Goal: Submit feedback/report problem: Submit feedback/report problem

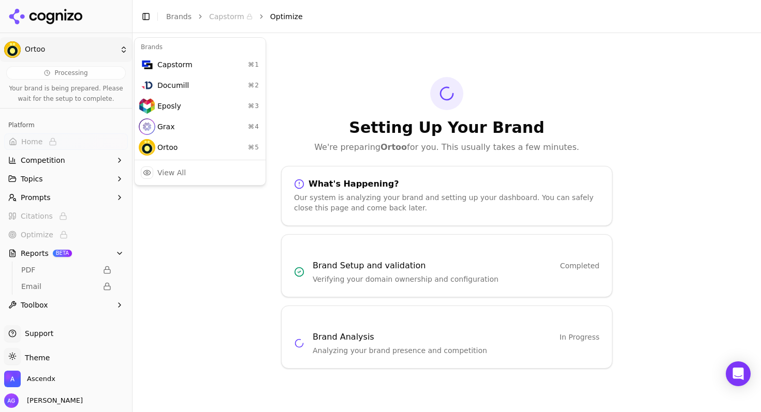
click at [27, 47] on html "Ortoo Processing Your brand is being prepared. Please wait for the setup to com…" at bounding box center [380, 206] width 761 height 412
click at [164, 142] on div "Ortoo ⌘ 5" at bounding box center [200, 147] width 127 height 21
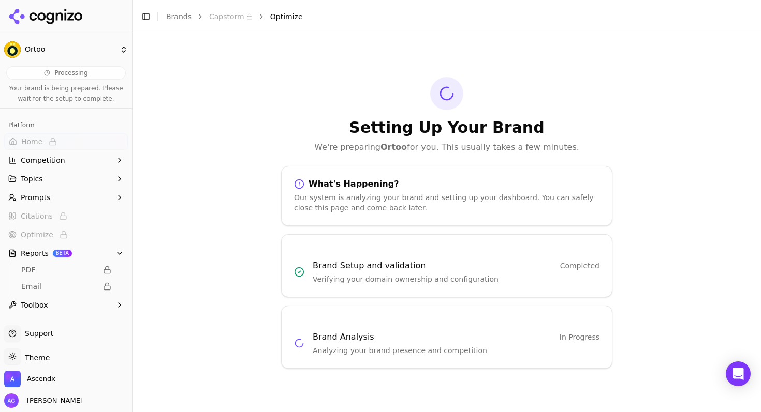
click at [62, 22] on icon at bounding box center [45, 17] width 75 height 16
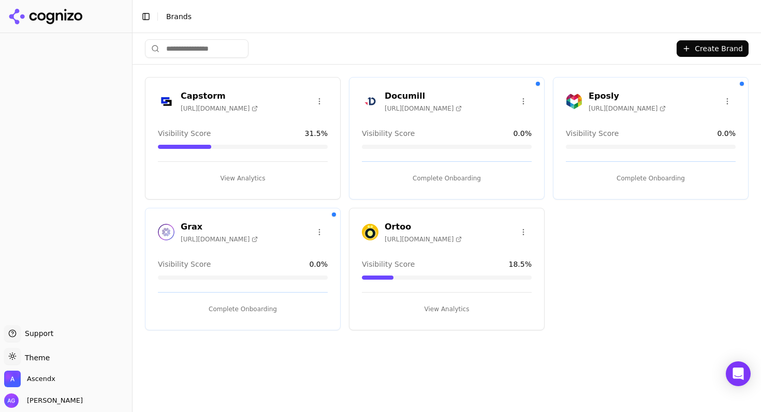
click at [448, 309] on button "View Analytics" at bounding box center [447, 309] width 170 height 17
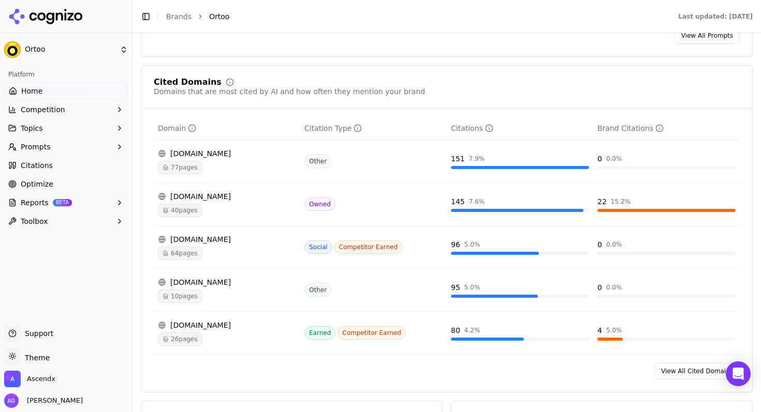
scroll to position [1095, 0]
click at [673, 366] on link "View All Cited Domains" at bounding box center [696, 370] width 85 height 17
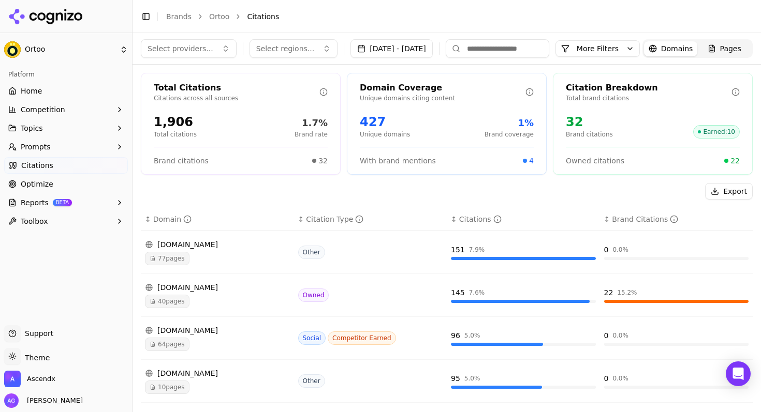
click at [34, 186] on span "Optimize" at bounding box center [37, 184] width 33 height 10
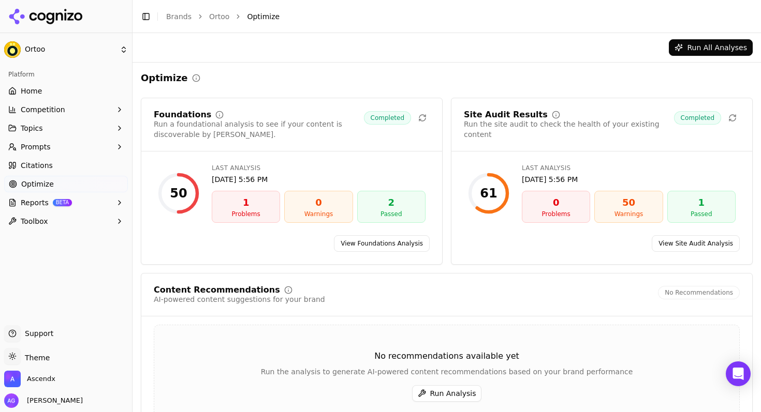
scroll to position [61, 0]
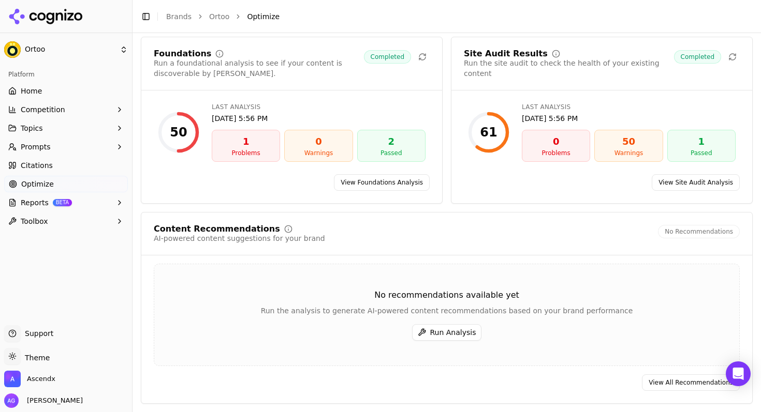
click at [444, 333] on button "Run Analysis" at bounding box center [447, 332] width 70 height 17
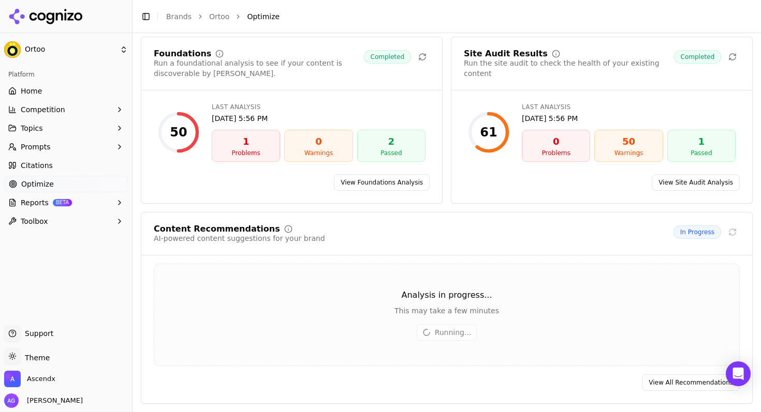
click at [50, 49] on html "Ortoo Platform Home Competition Topics Prompts Citations Optimize Reports BETA …" at bounding box center [380, 206] width 761 height 412
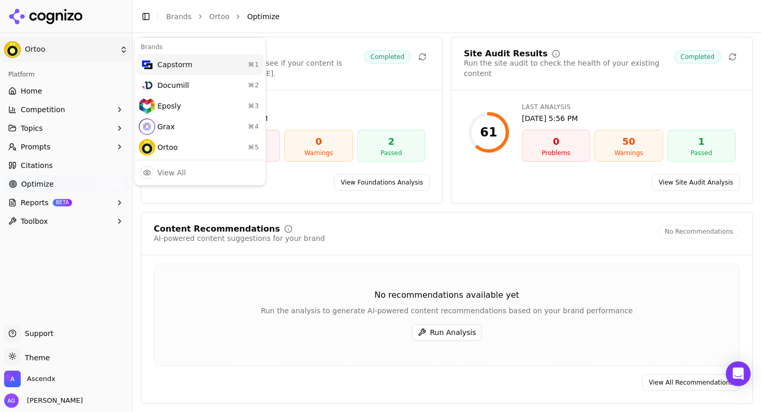
click at [165, 64] on div "Capstorm ⌘ 1" at bounding box center [200, 64] width 127 height 21
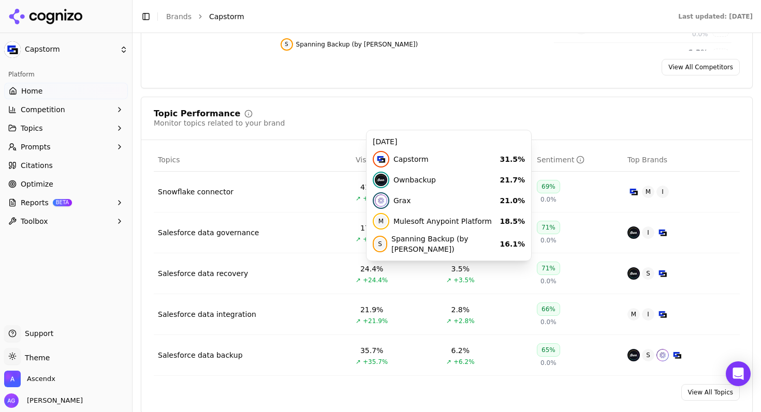
scroll to position [397, 0]
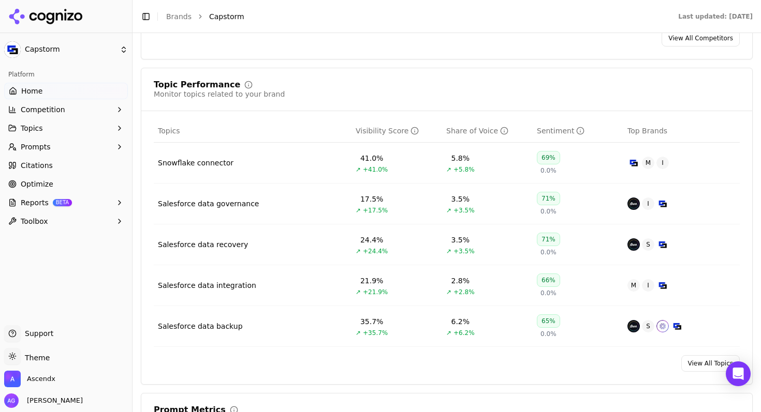
click at [27, 179] on span "Optimize" at bounding box center [37, 184] width 33 height 10
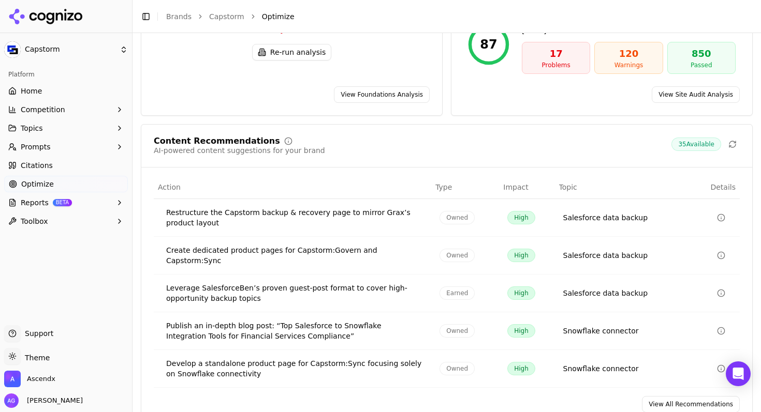
scroll to position [158, 0]
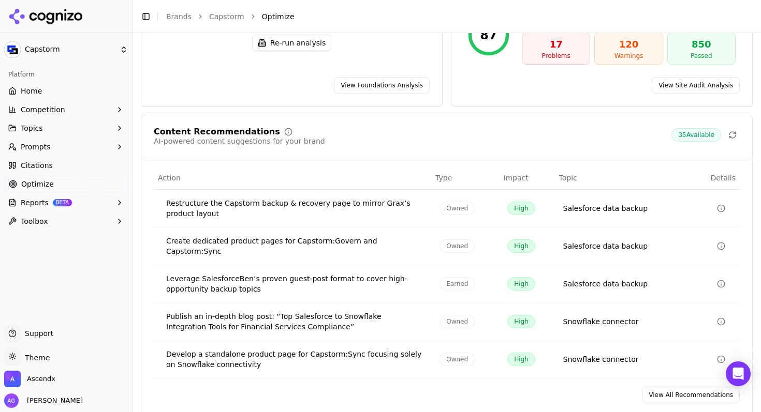
click at [681, 387] on link "View All Recommendations" at bounding box center [691, 395] width 98 height 17
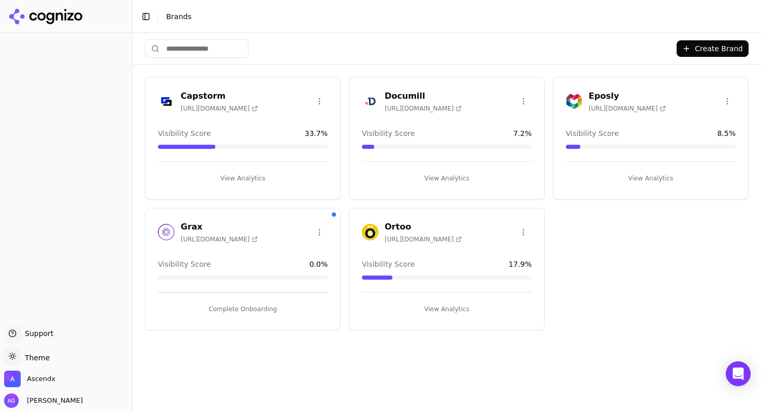
click at [451, 178] on button "View Analytics" at bounding box center [447, 178] width 170 height 17
click at [435, 181] on button "View Analytics" at bounding box center [447, 178] width 170 height 17
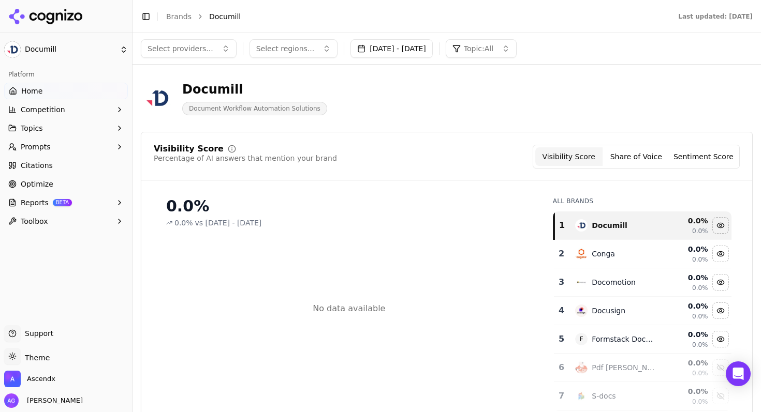
click at [638, 158] on button "Share of Voice" at bounding box center [635, 156] width 67 height 19
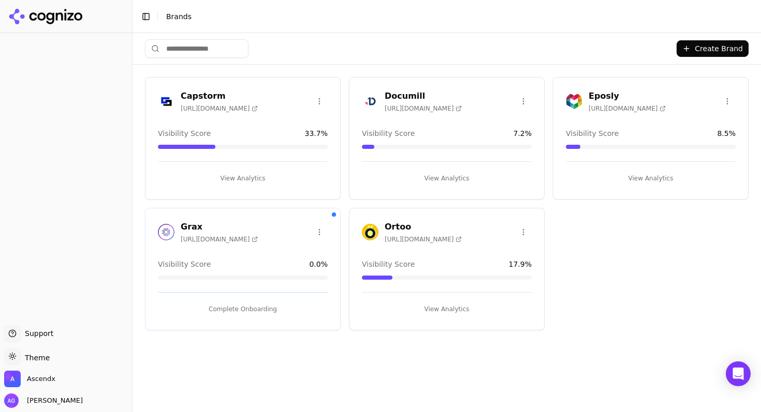
click at [660, 180] on button "View Analytics" at bounding box center [651, 178] width 170 height 17
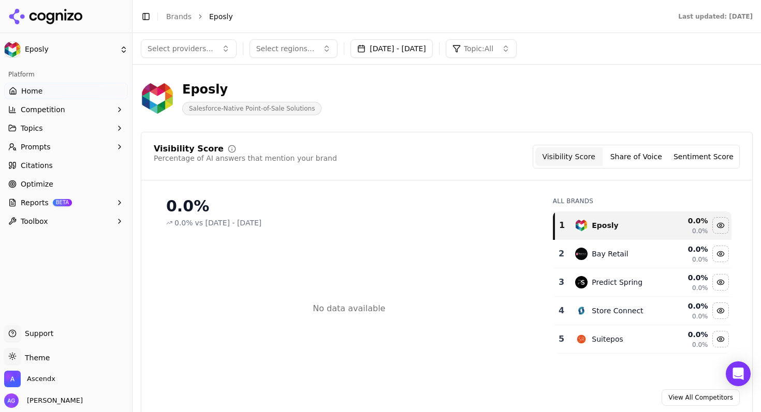
click at [636, 150] on button "Share of Voice" at bounding box center [635, 156] width 67 height 19
click at [696, 156] on button "Sentiment Score" at bounding box center [703, 156] width 67 height 19
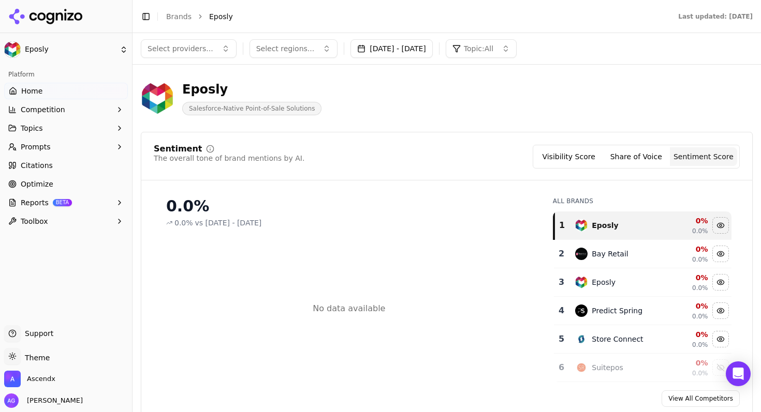
click at [570, 158] on button "Visibility Score" at bounding box center [568, 156] width 67 height 19
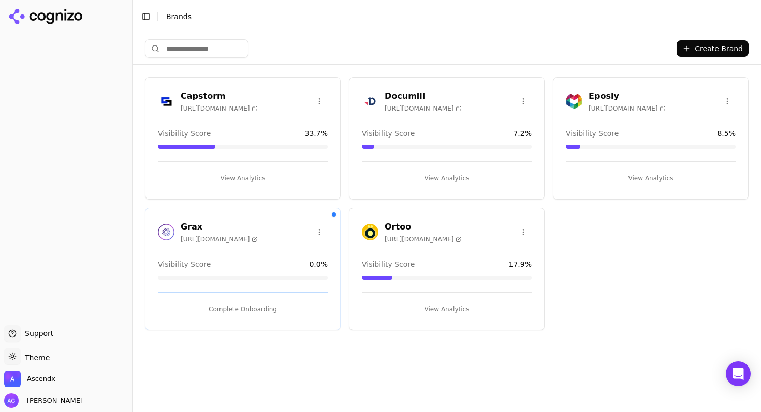
click at [240, 175] on button "View Analytics" at bounding box center [243, 178] width 170 height 17
click at [443, 174] on button "View Analytics" at bounding box center [447, 178] width 170 height 17
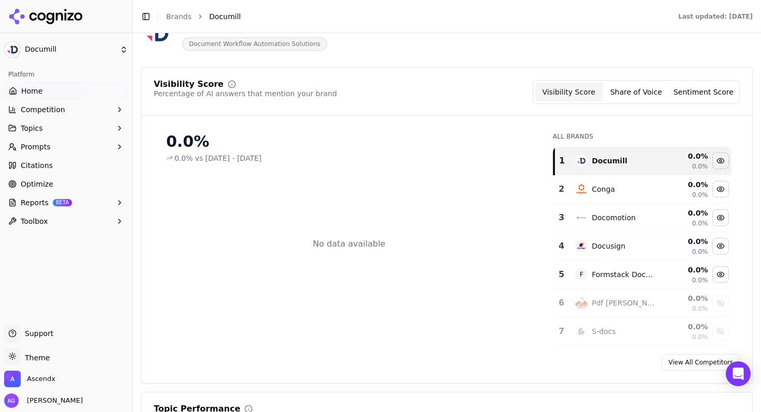
scroll to position [70, 0]
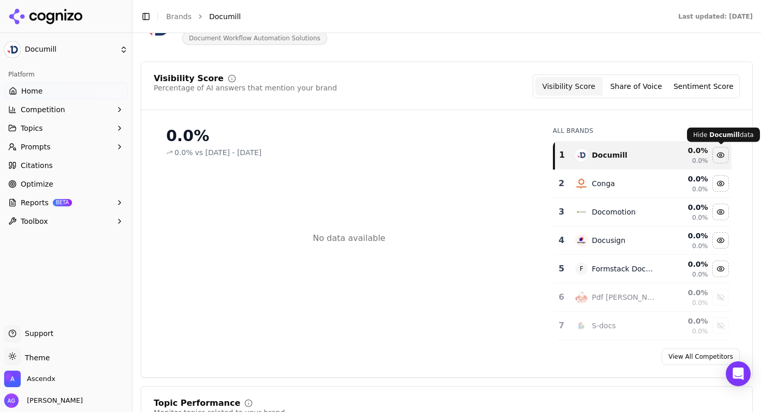
click at [722, 156] on div "Hide documill data" at bounding box center [721, 155] width 16 height 16
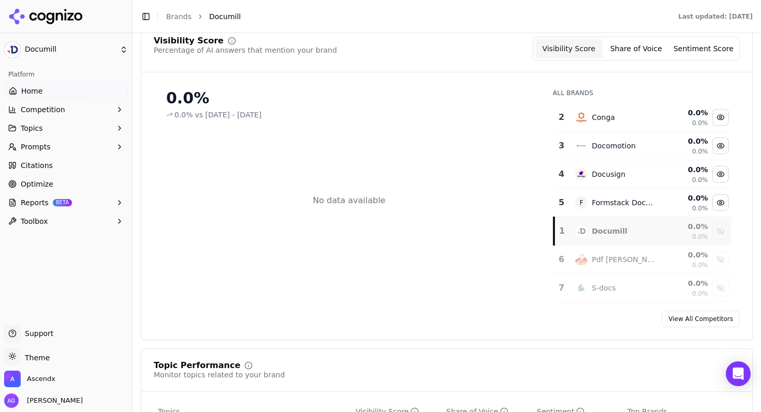
scroll to position [115, 0]
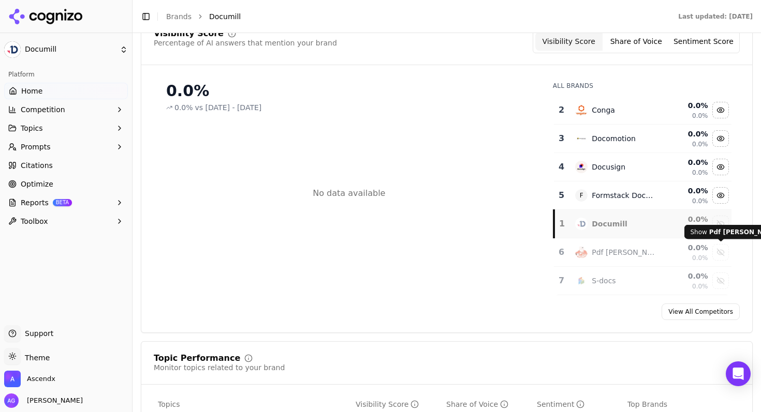
click at [721, 256] on div "Show pdf butler data" at bounding box center [721, 253] width 16 height 16
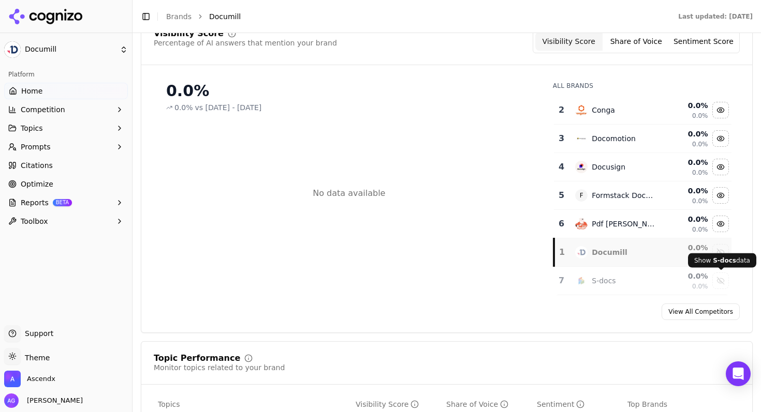
click at [722, 288] on div "Show s-docs data" at bounding box center [721, 281] width 16 height 16
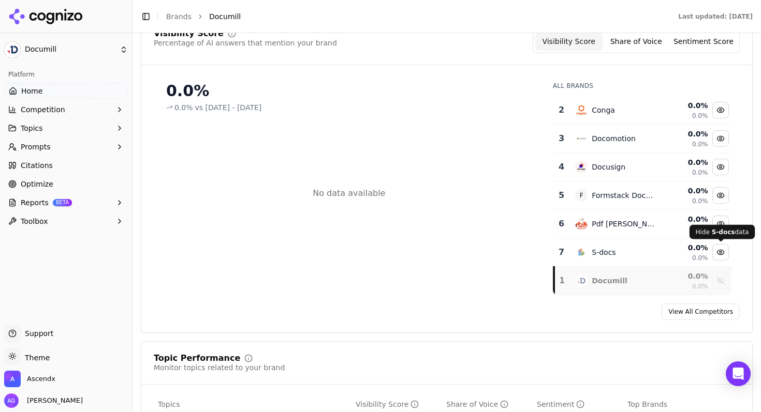
click at [721, 257] on div "Hide s-docs data" at bounding box center [721, 253] width 16 height 16
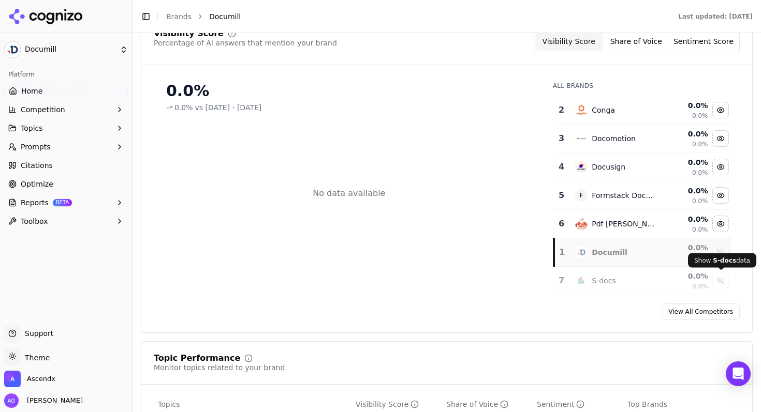
click at [722, 283] on div "Show s-docs data" at bounding box center [721, 281] width 16 height 16
click at [736, 375] on icon "Open Intercom Messenger" at bounding box center [738, 373] width 12 height 13
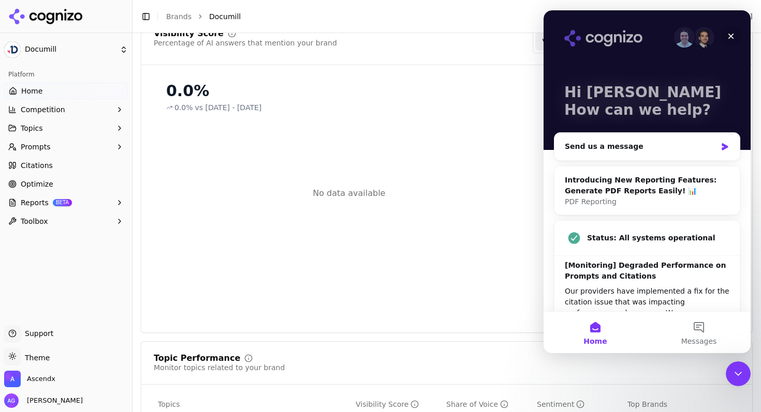
scroll to position [68, 0]
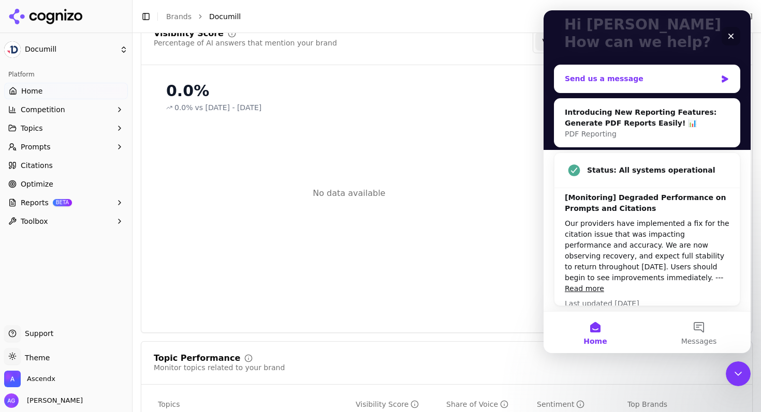
click at [639, 78] on div "Send us a message" at bounding box center [641, 78] width 152 height 11
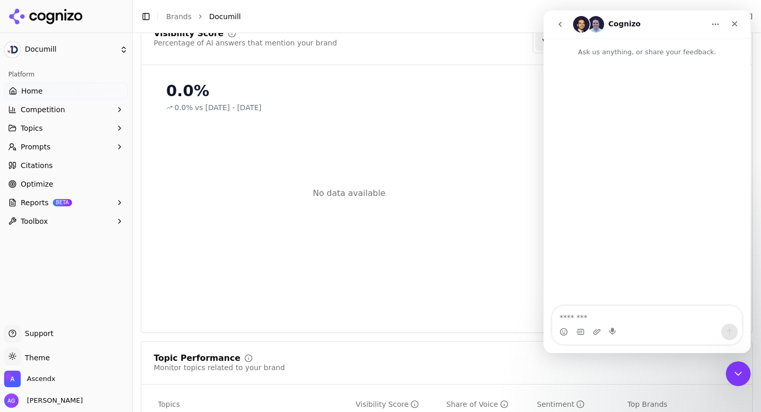
scroll to position [0, 0]
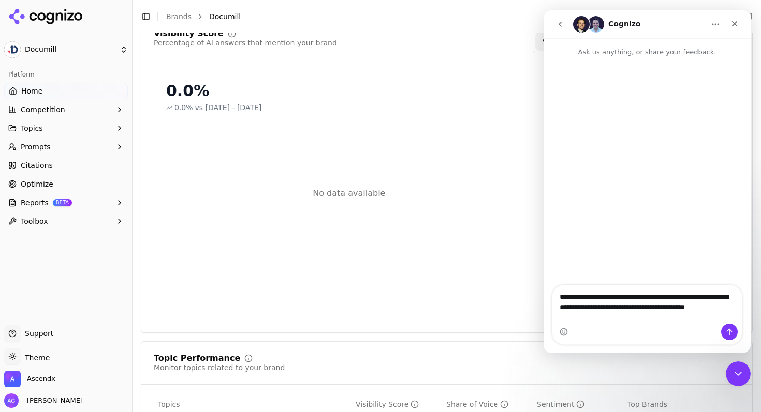
type textarea "**********"
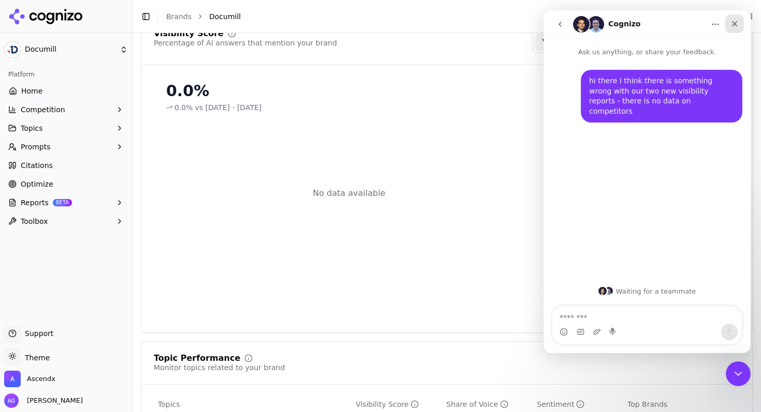
click at [735, 24] on icon "Close" at bounding box center [734, 24] width 8 height 8
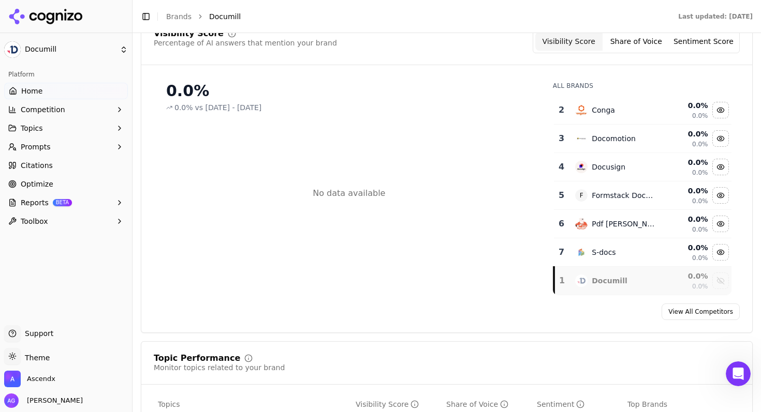
click at [59, 15] on icon at bounding box center [45, 17] width 75 height 16
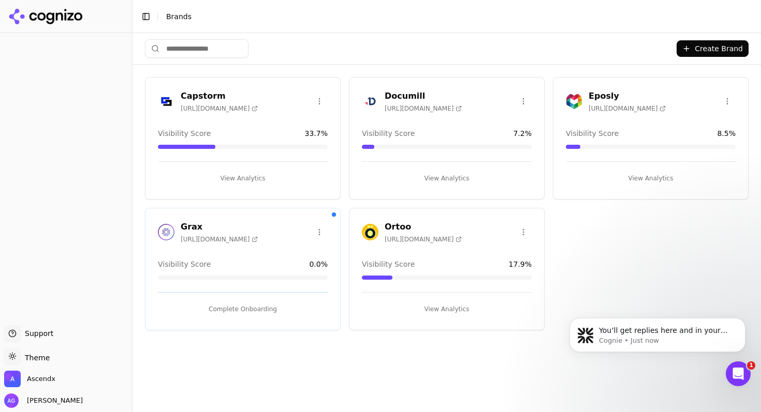
click at [634, 180] on button "View Analytics" at bounding box center [651, 178] width 170 height 17
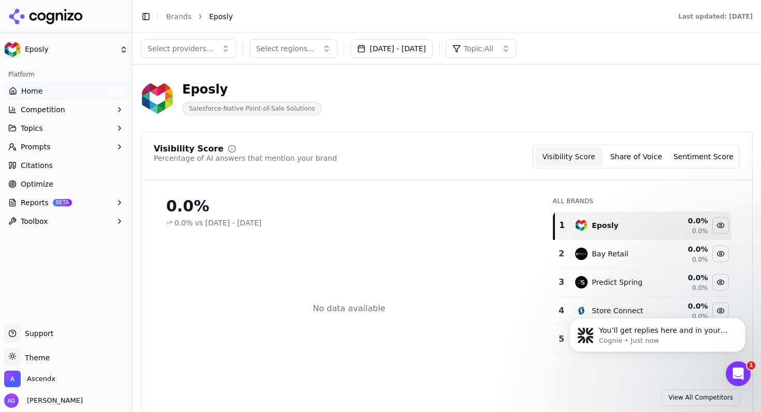
click at [34, 15] on icon at bounding box center [45, 17] width 75 height 16
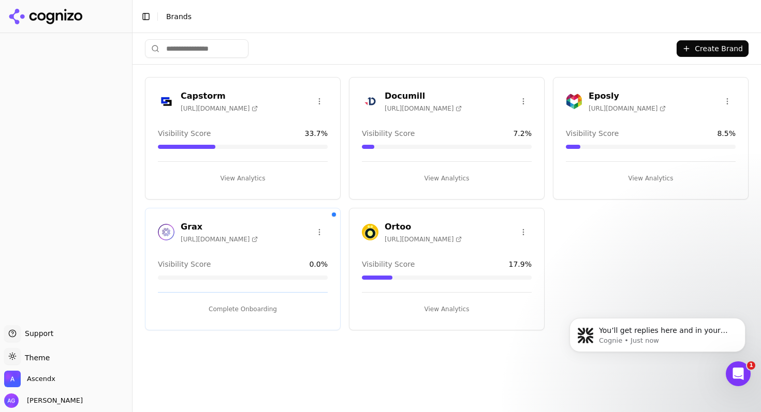
click at [455, 308] on button "View Analytics" at bounding box center [447, 309] width 170 height 17
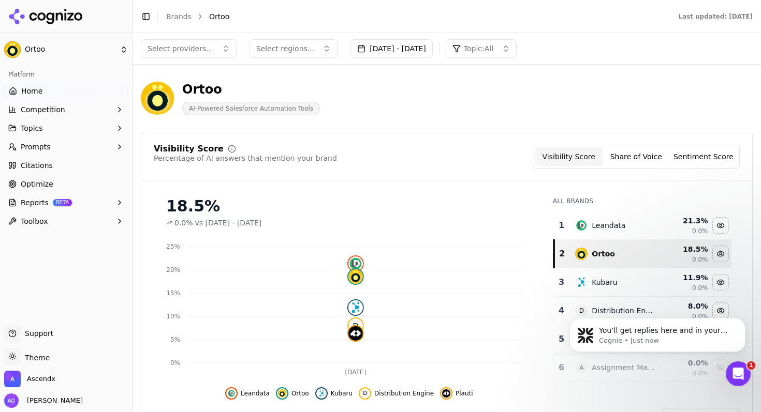
click at [41, 15] on icon at bounding box center [45, 17] width 75 height 16
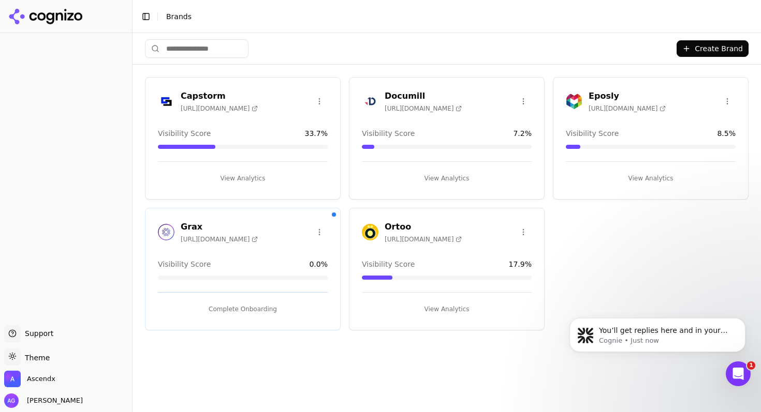
click at [249, 177] on button "View Analytics" at bounding box center [243, 178] width 170 height 17
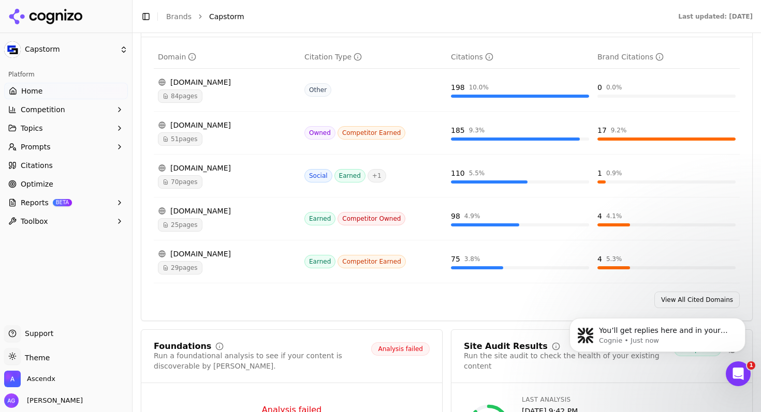
scroll to position [1195, 0]
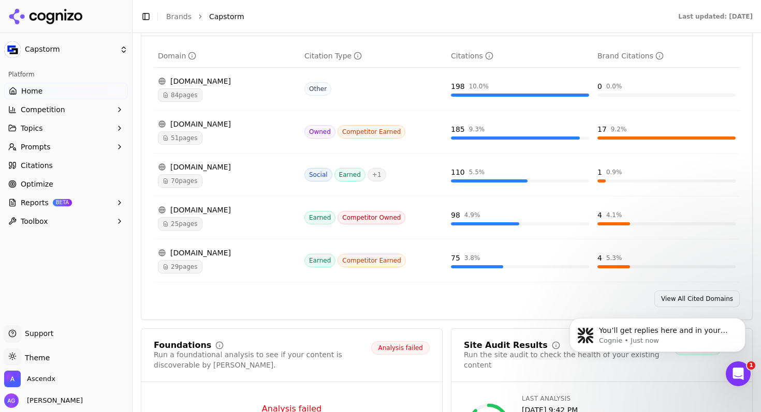
click at [618, 201] on td "4 4.1 %" at bounding box center [666, 218] width 146 height 43
click at [617, 223] on div "Data table" at bounding box center [613, 224] width 33 height 3
click at [178, 217] on span "25 pages" at bounding box center [180, 223] width 45 height 13
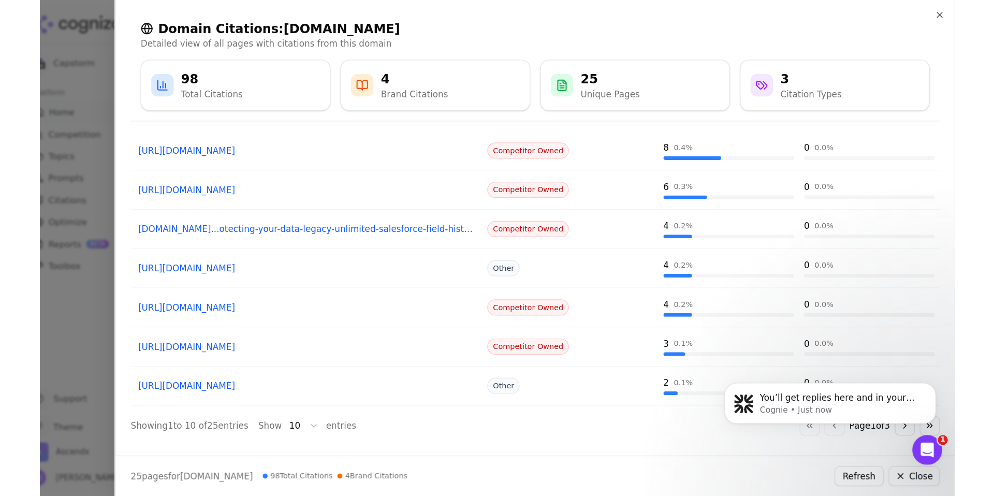
scroll to position [0, 0]
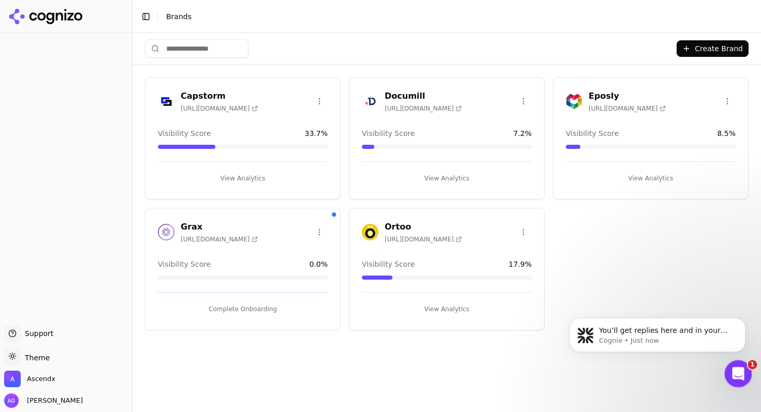
click at [726, 376] on div "Open Intercom Messenger" at bounding box center [736, 372] width 34 height 34
